Goal: Navigation & Orientation: Understand site structure

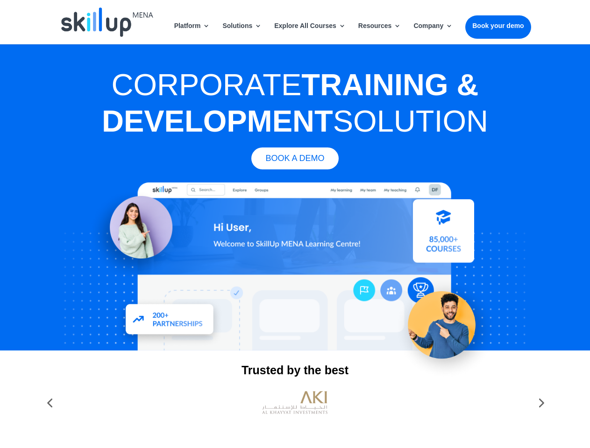
click at [295, 224] on div at bounding box center [294, 267] width 471 height 168
click at [242, 33] on link "Solutions" at bounding box center [241, 33] width 39 height 22
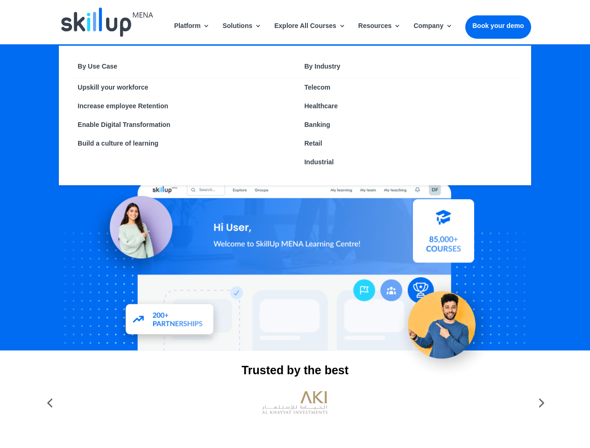
click at [309, 33] on link "Explore All Courses" at bounding box center [309, 33] width 71 height 22
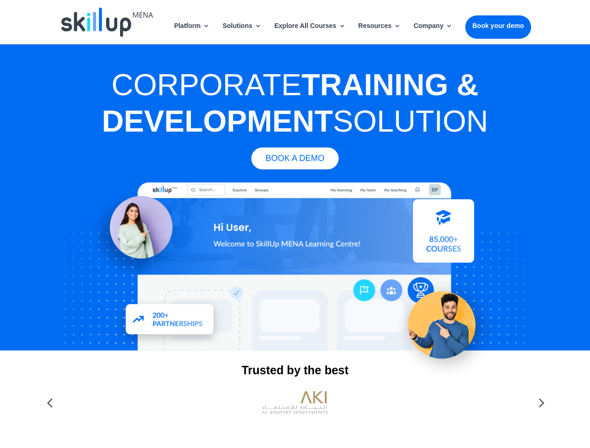
click at [379, 33] on link "Resources" at bounding box center [379, 33] width 43 height 22
click at [433, 33] on link "Company" at bounding box center [432, 33] width 39 height 22
click at [295, 403] on img at bounding box center [294, 402] width 65 height 33
